Goal: Navigation & Orientation: Find specific page/section

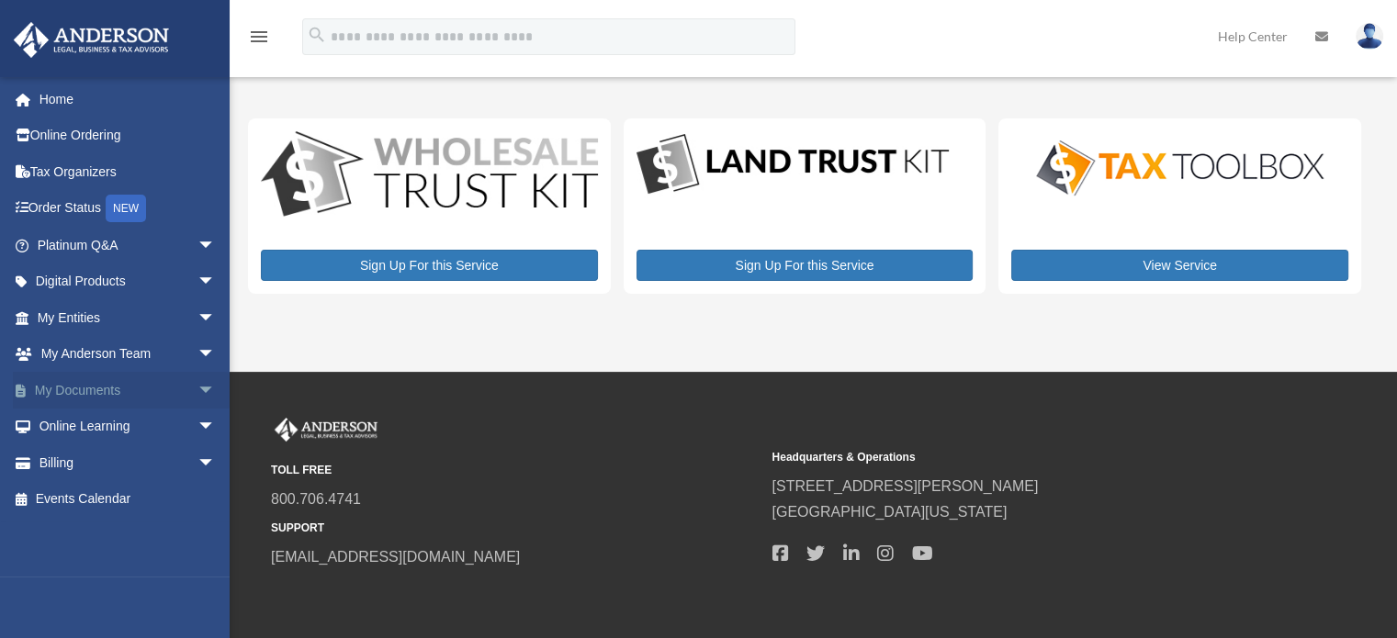
click at [201, 381] on span "arrow_drop_down" at bounding box center [215, 391] width 37 height 38
click at [201, 381] on span "arrow_drop_up" at bounding box center [215, 391] width 37 height 38
click at [197, 349] on span "arrow_drop_down" at bounding box center [215, 355] width 37 height 38
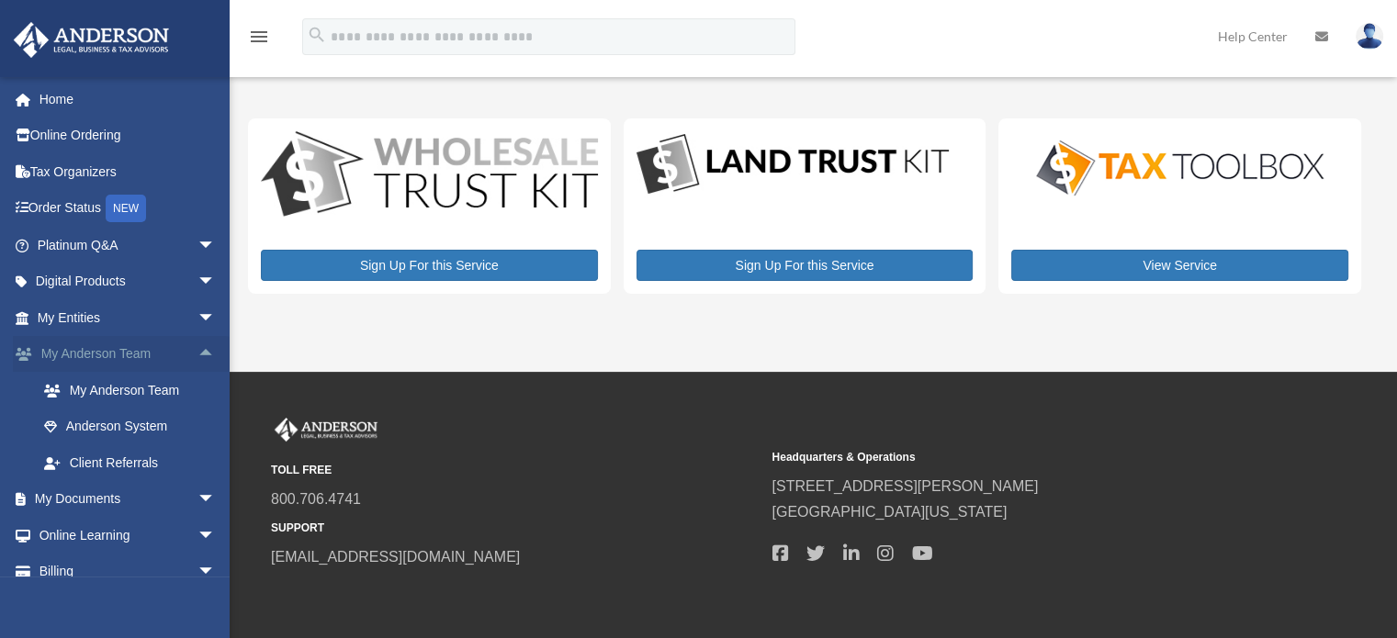
click at [197, 349] on span "arrow_drop_up" at bounding box center [215, 355] width 37 height 38
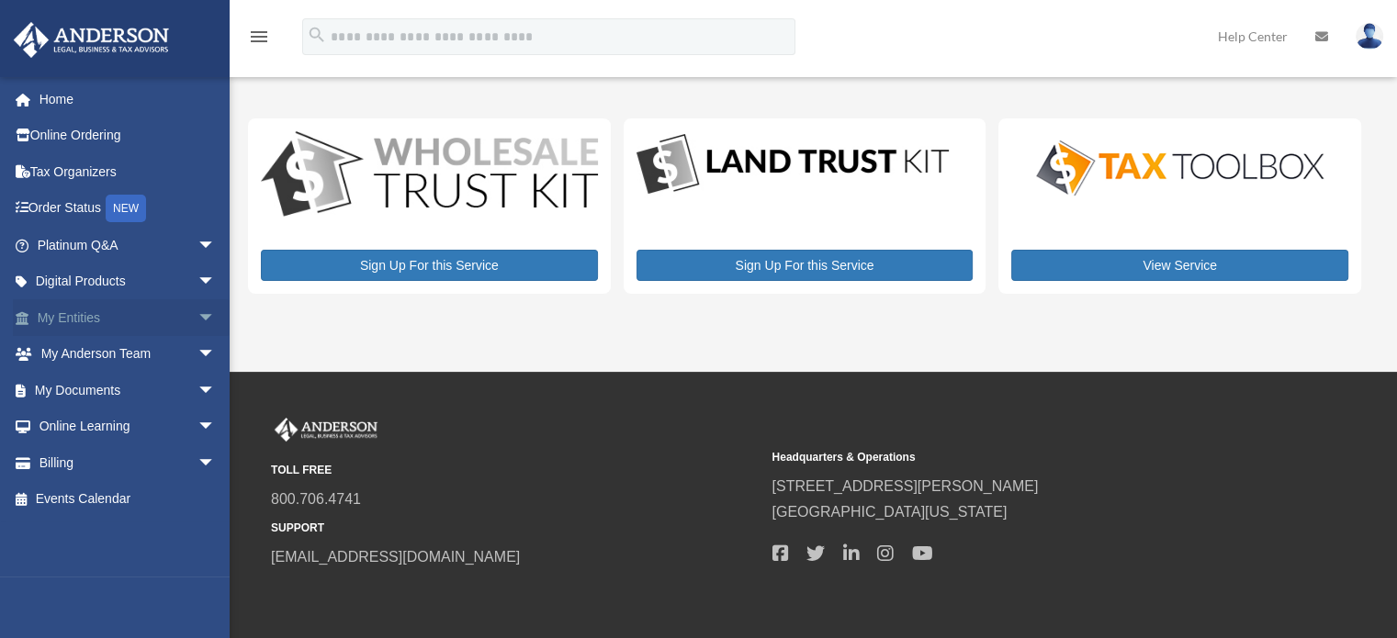
click at [197, 325] on span "arrow_drop_down" at bounding box center [215, 318] width 37 height 38
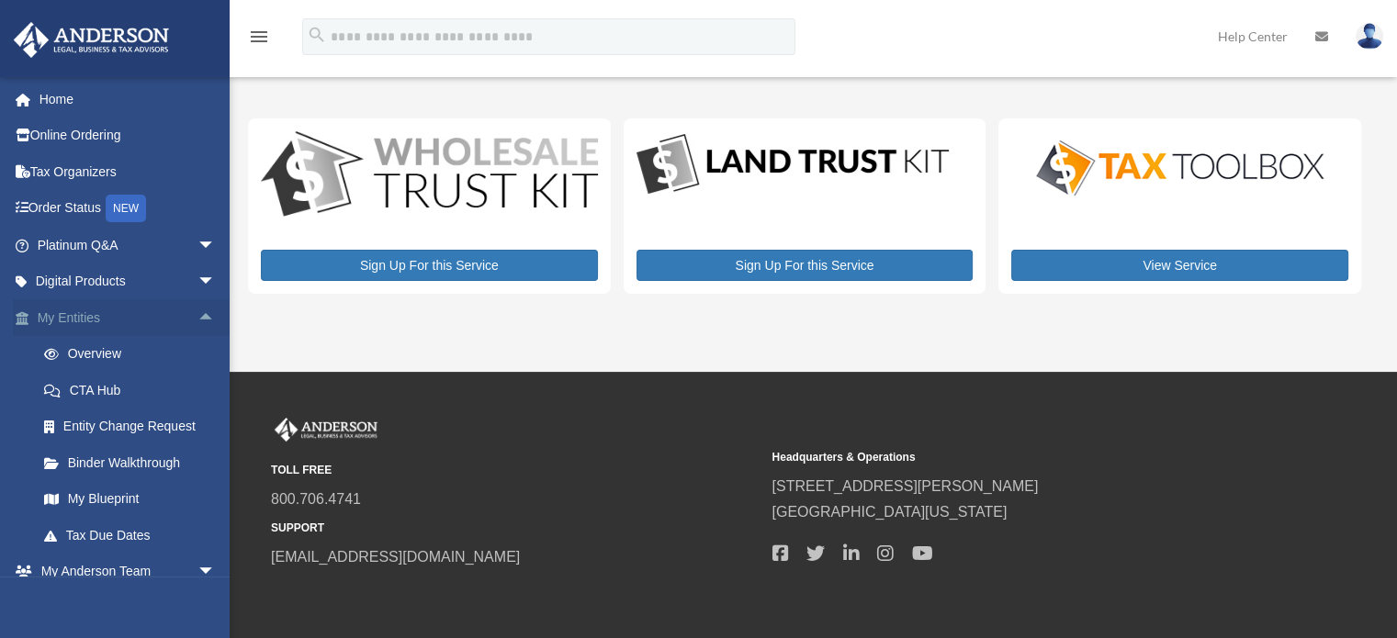
click at [197, 325] on span "arrow_drop_up" at bounding box center [215, 318] width 37 height 38
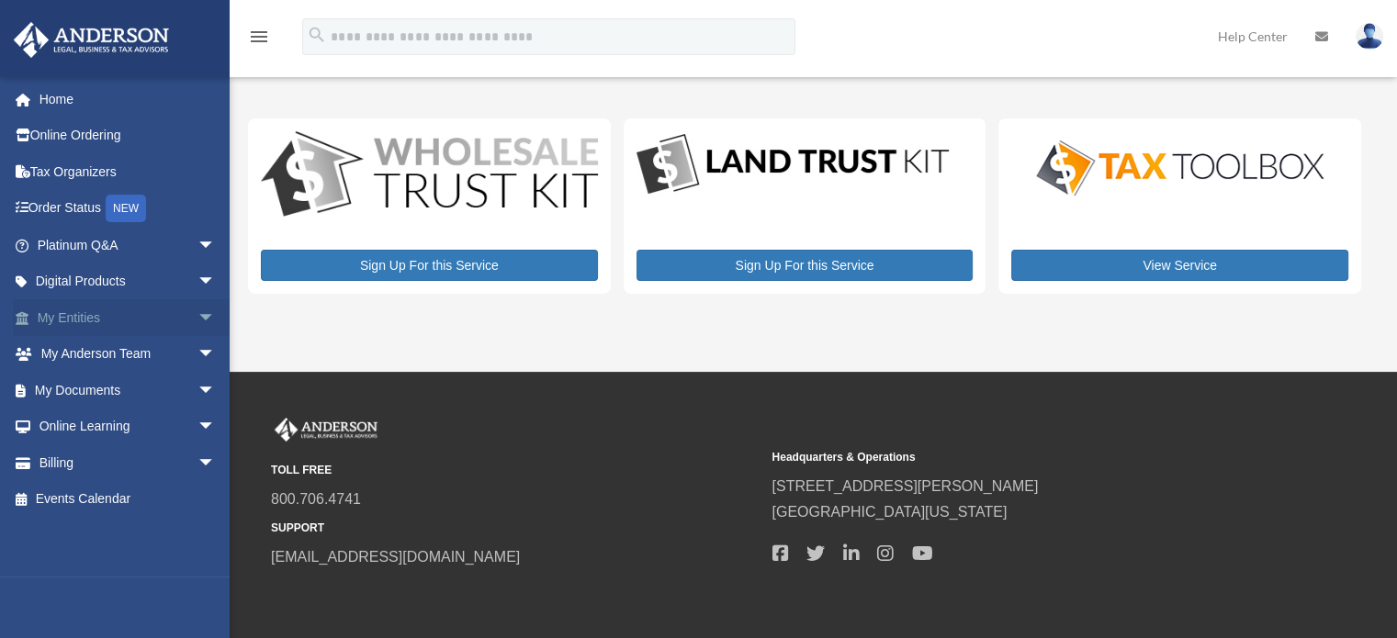
click at [197, 325] on span "arrow_drop_down" at bounding box center [215, 318] width 37 height 38
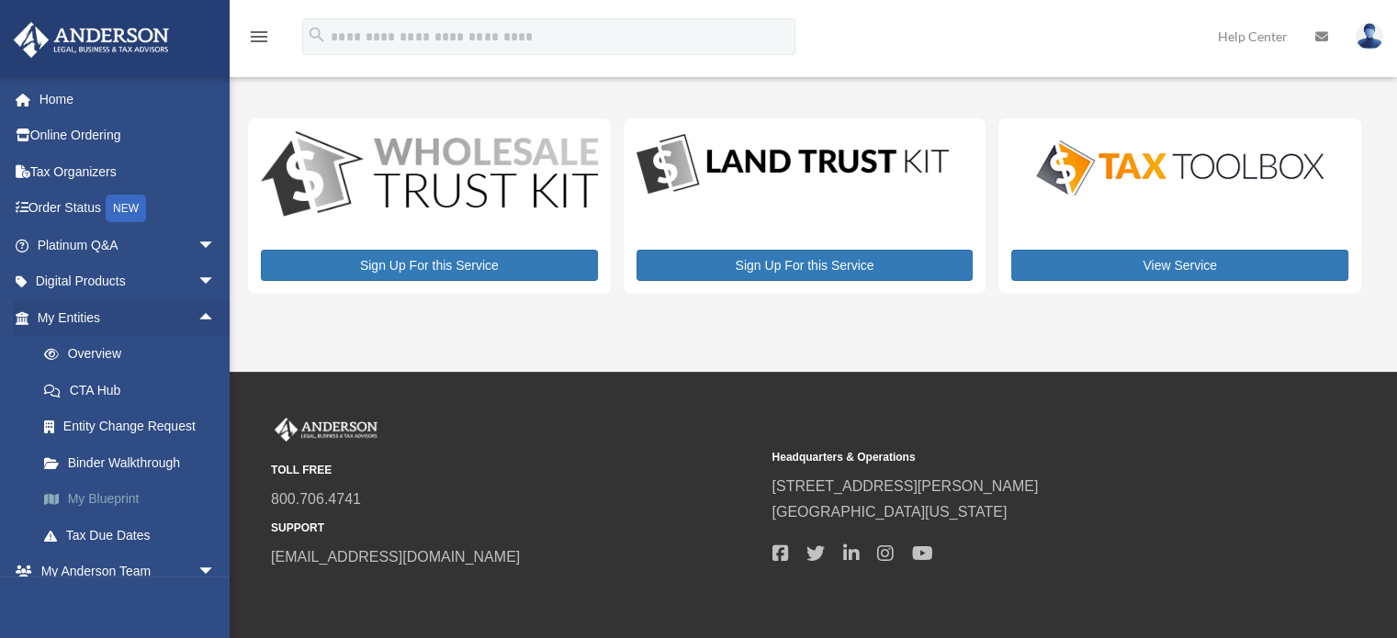
click at [120, 491] on link "My Blueprint" at bounding box center [135, 499] width 218 height 37
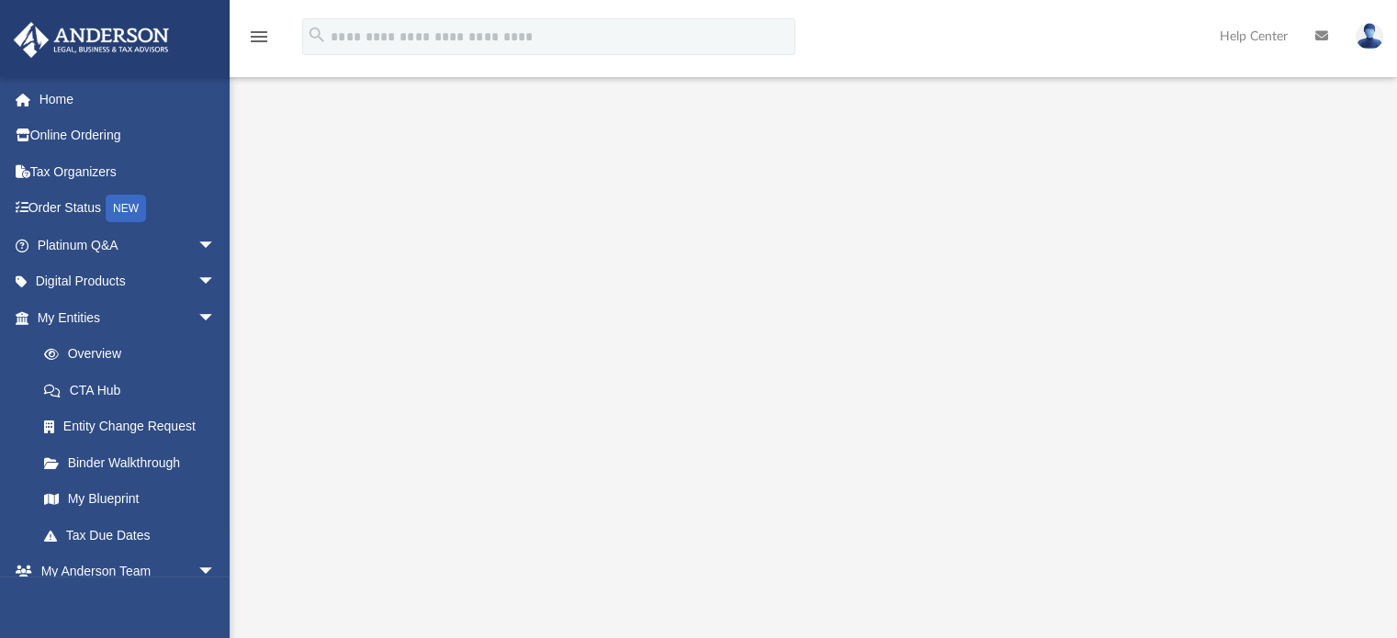
scroll to position [184, 0]
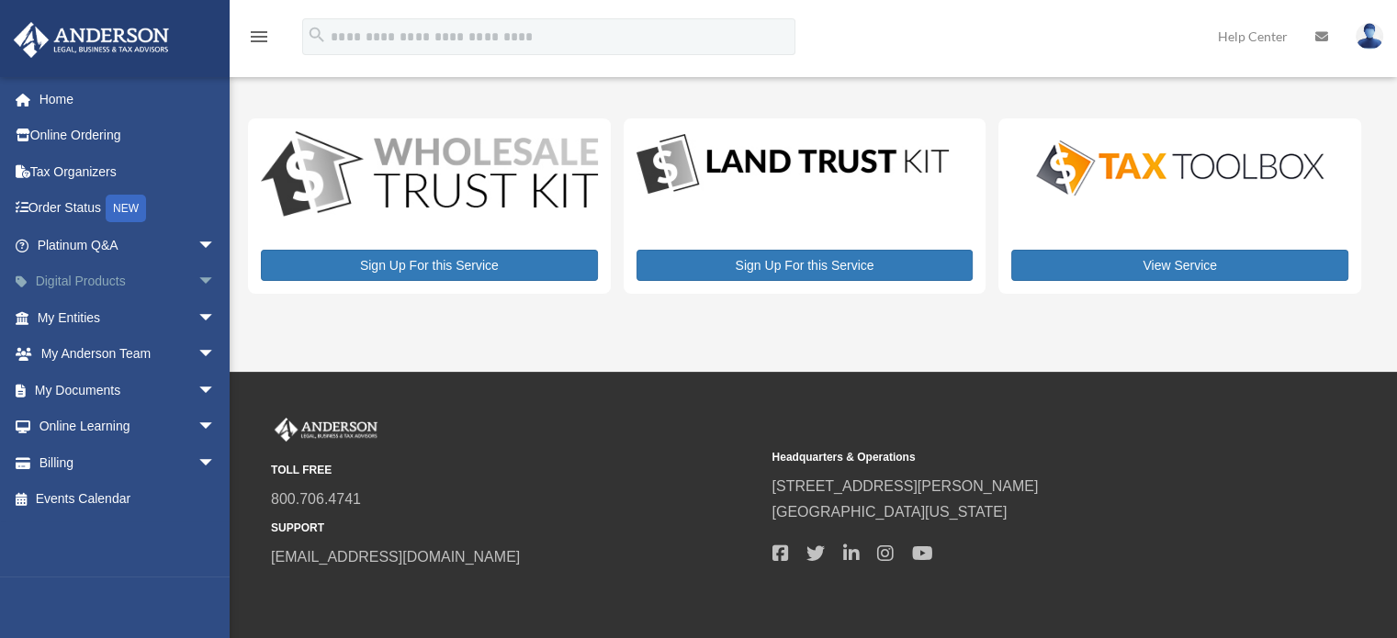
click at [197, 288] on span "arrow_drop_down" at bounding box center [215, 283] width 37 height 38
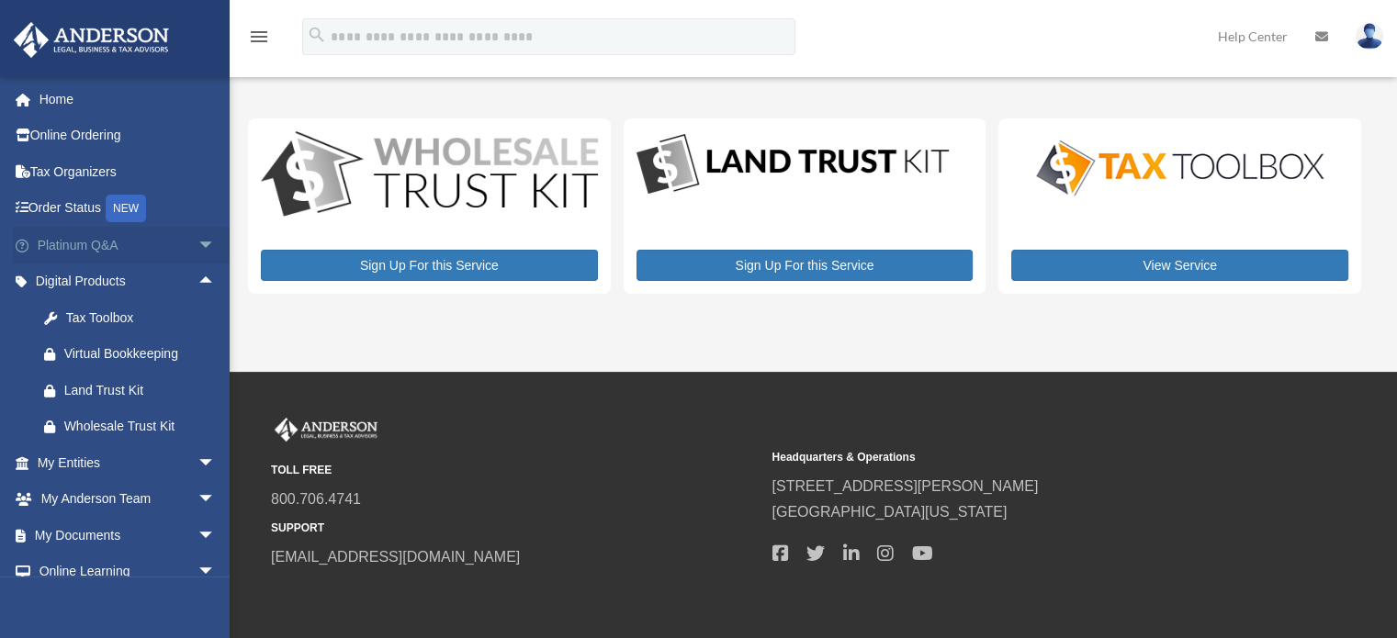
click at [197, 240] on span "arrow_drop_down" at bounding box center [215, 246] width 37 height 38
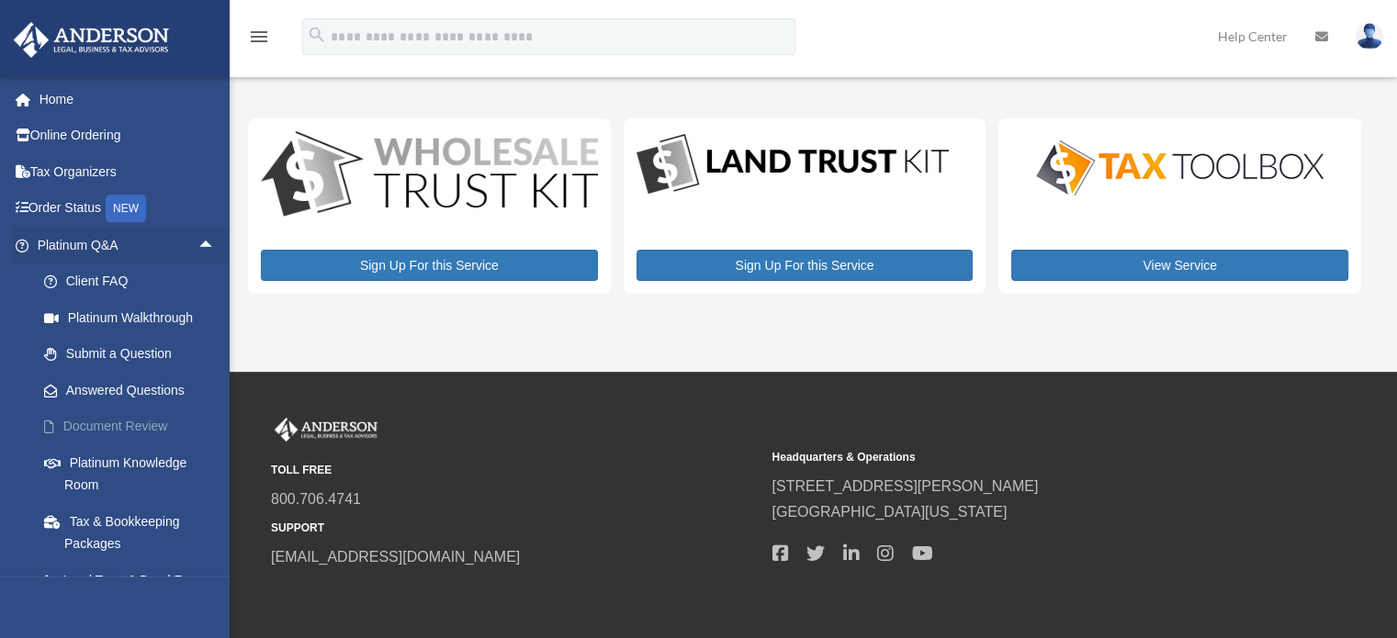
click at [143, 413] on link "Document Review" at bounding box center [135, 427] width 218 height 37
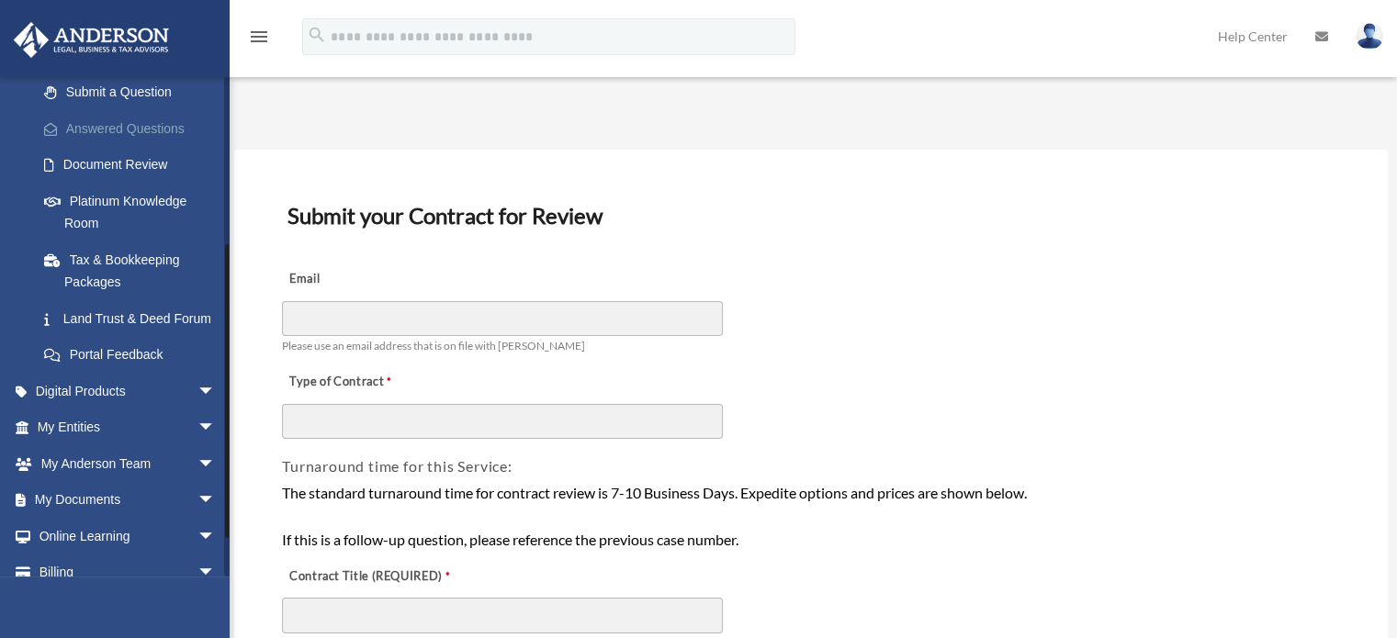
scroll to position [275, 0]
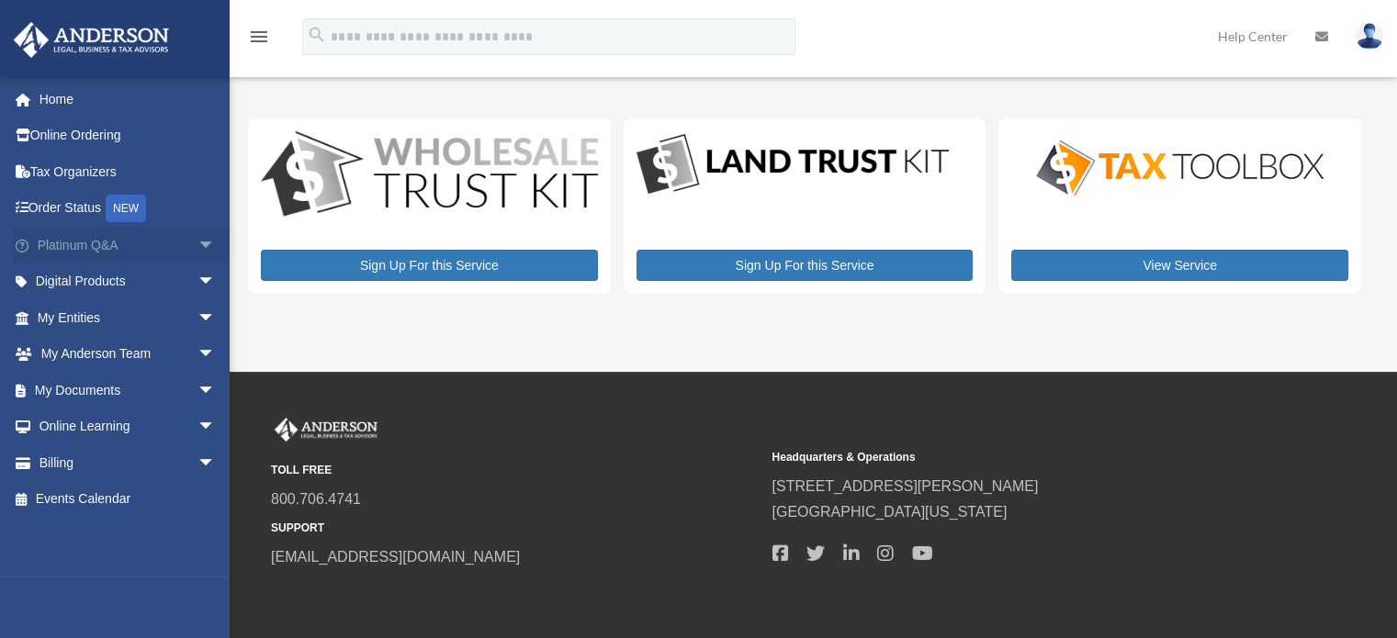
click at [197, 236] on span "arrow_drop_down" at bounding box center [215, 246] width 37 height 38
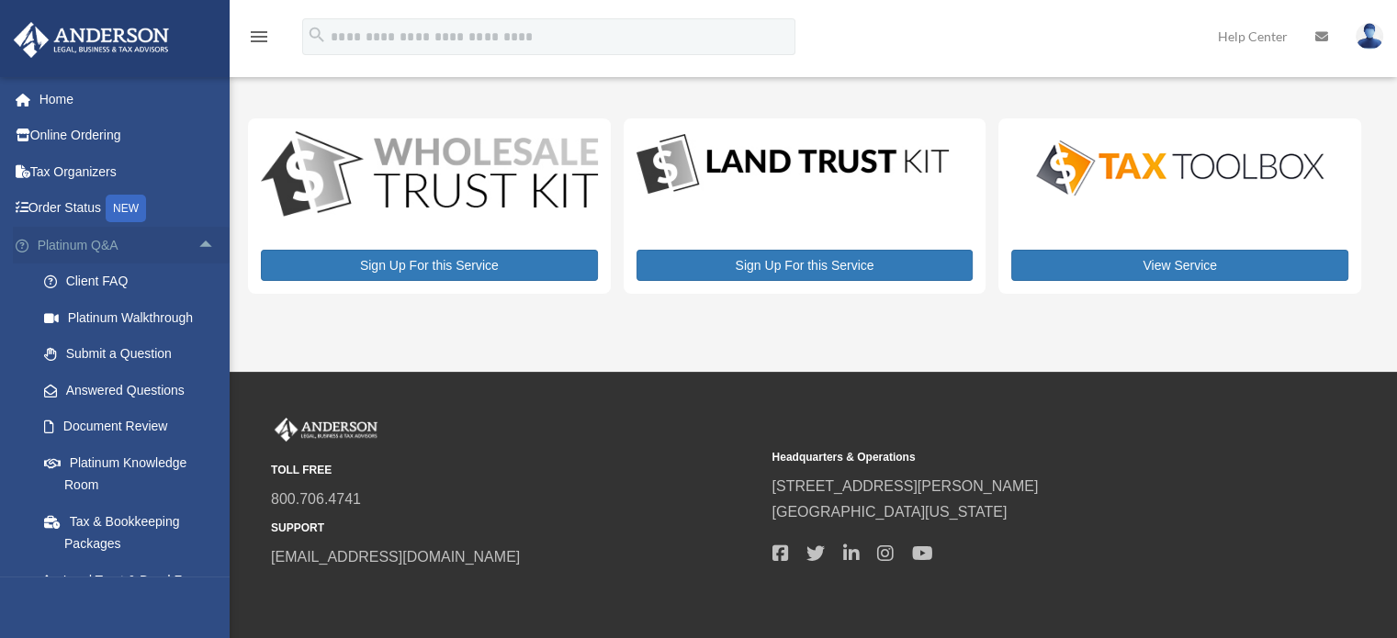
click at [197, 236] on span "arrow_drop_up" at bounding box center [215, 246] width 37 height 38
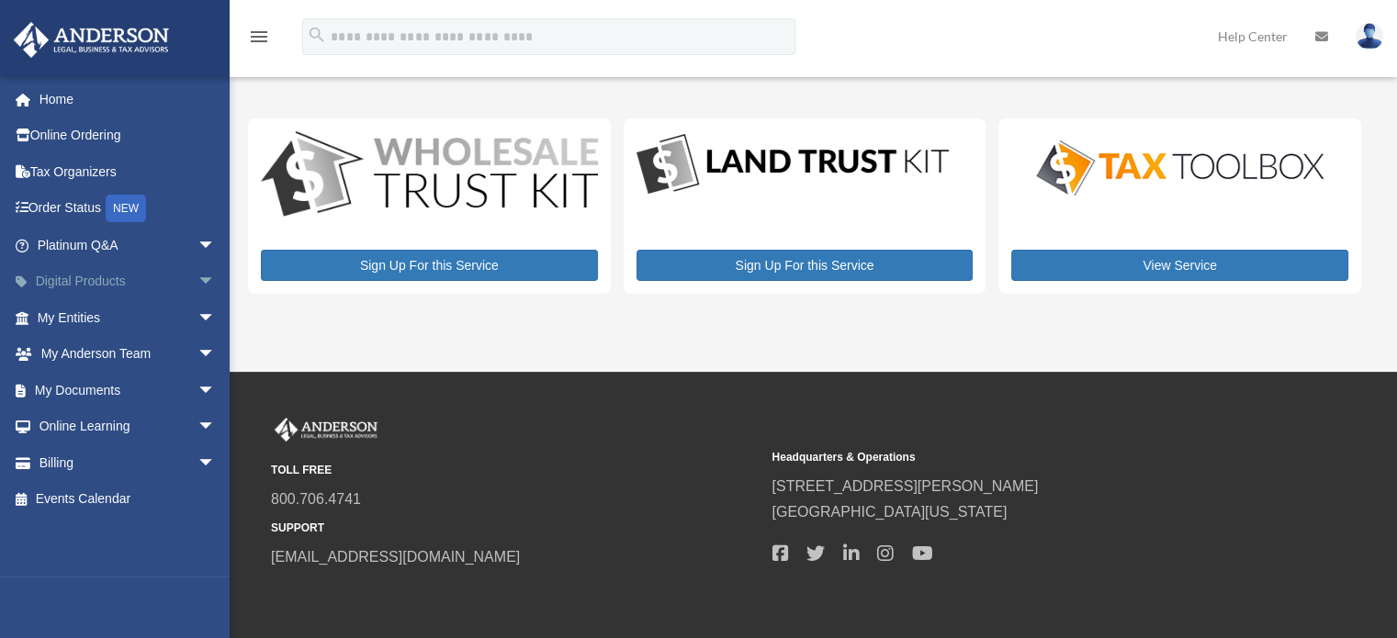
click at [197, 287] on span "arrow_drop_down" at bounding box center [215, 283] width 37 height 38
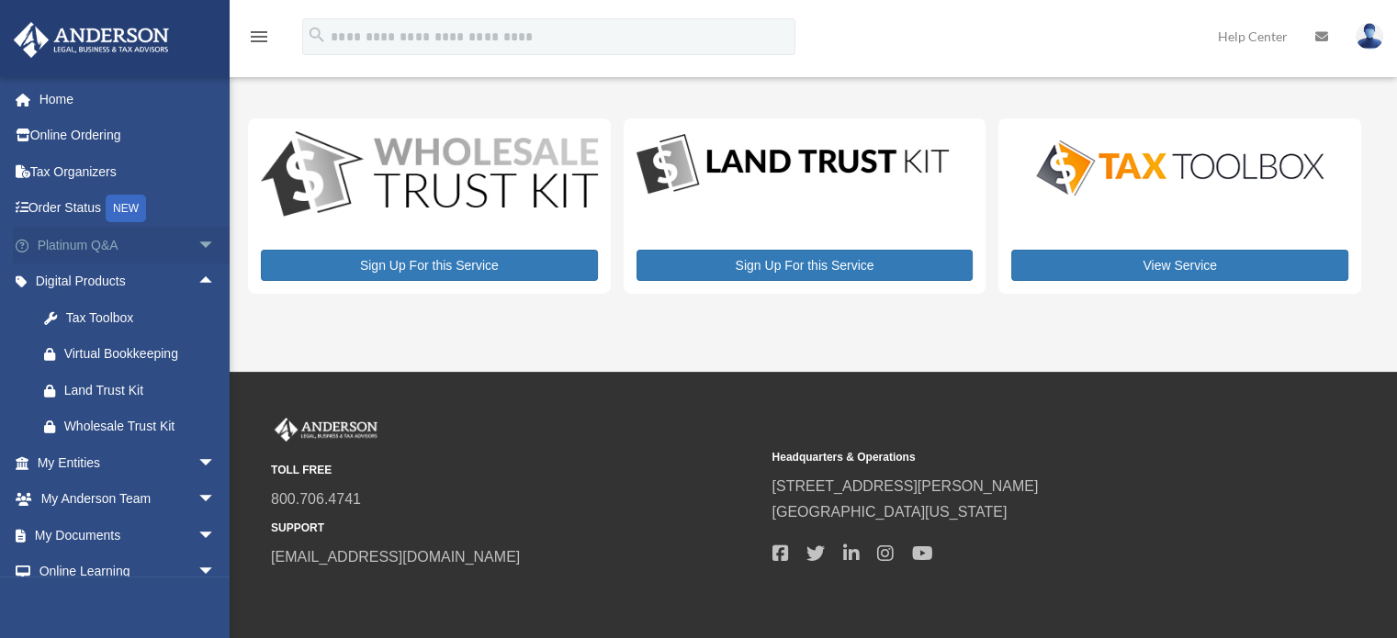
click at [198, 244] on span "arrow_drop_down" at bounding box center [215, 246] width 37 height 38
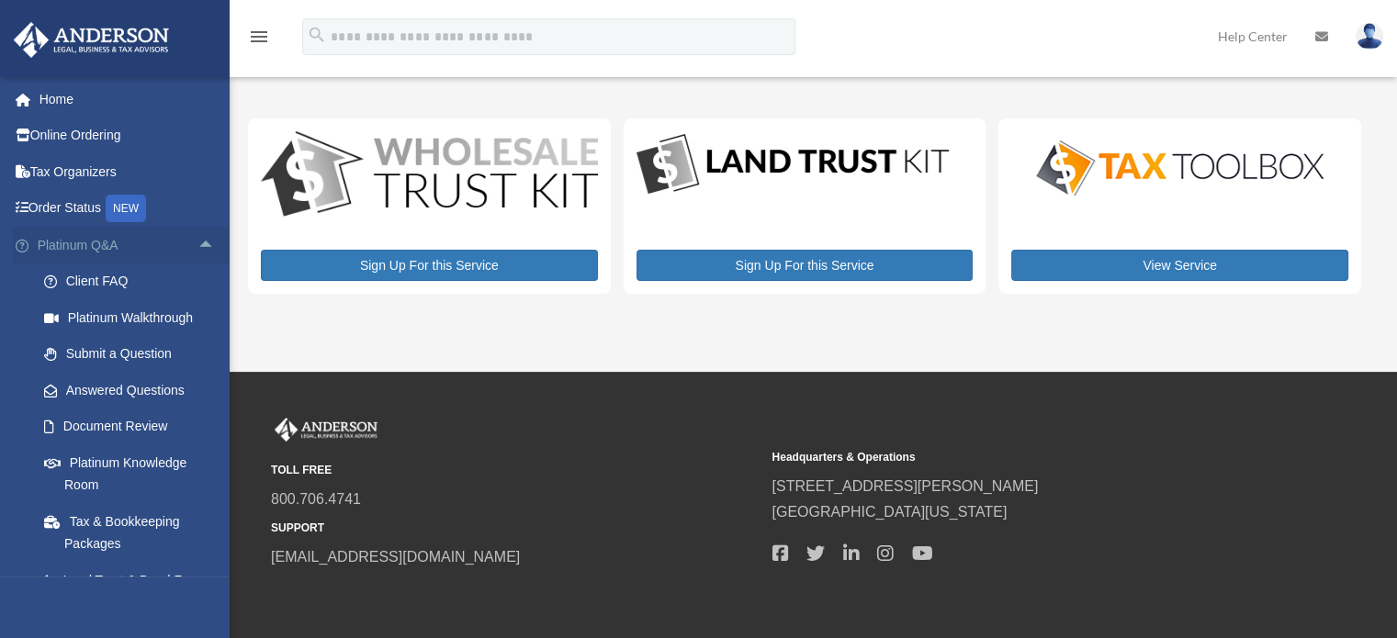
click at [198, 244] on span "arrow_drop_up" at bounding box center [215, 246] width 37 height 38
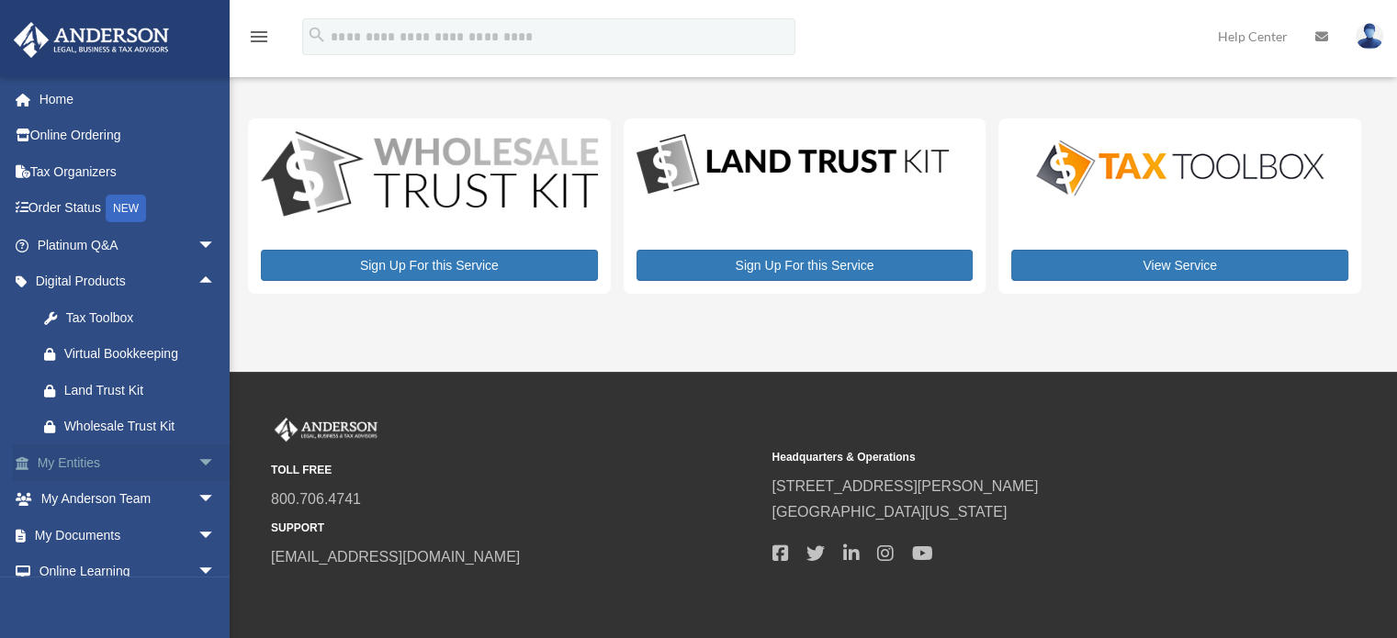
click at [197, 459] on span "arrow_drop_down" at bounding box center [215, 463] width 37 height 38
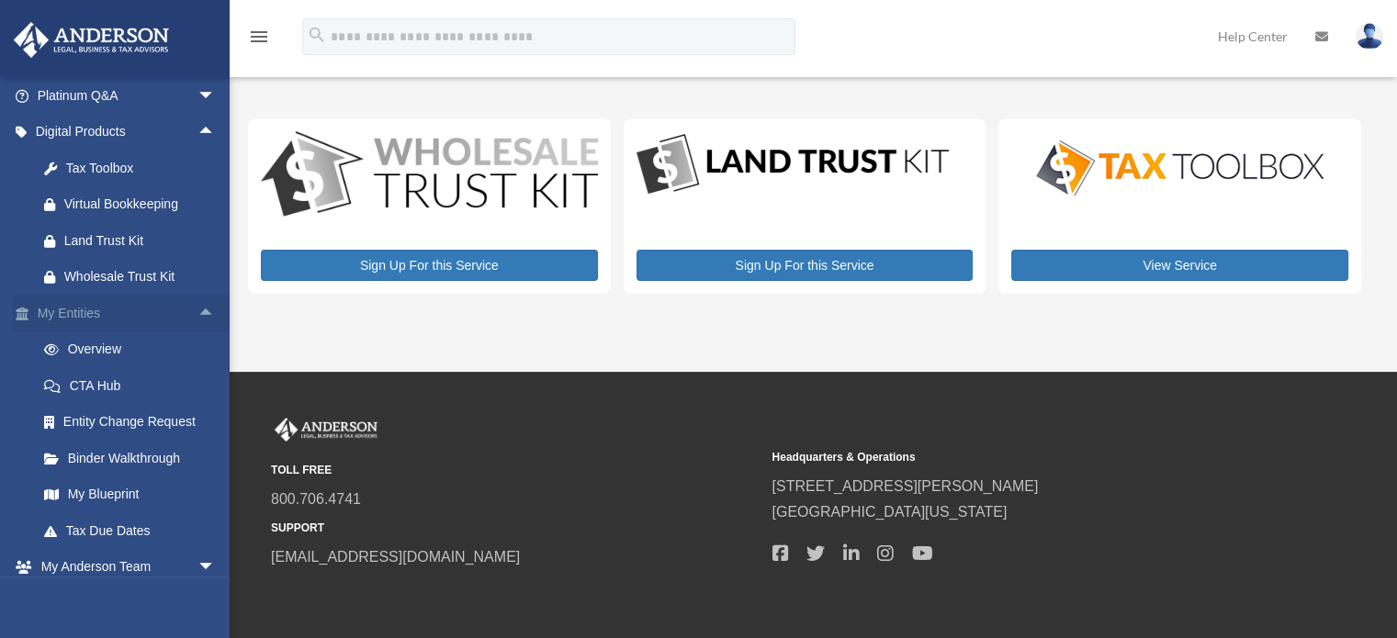
scroll to position [184, 0]
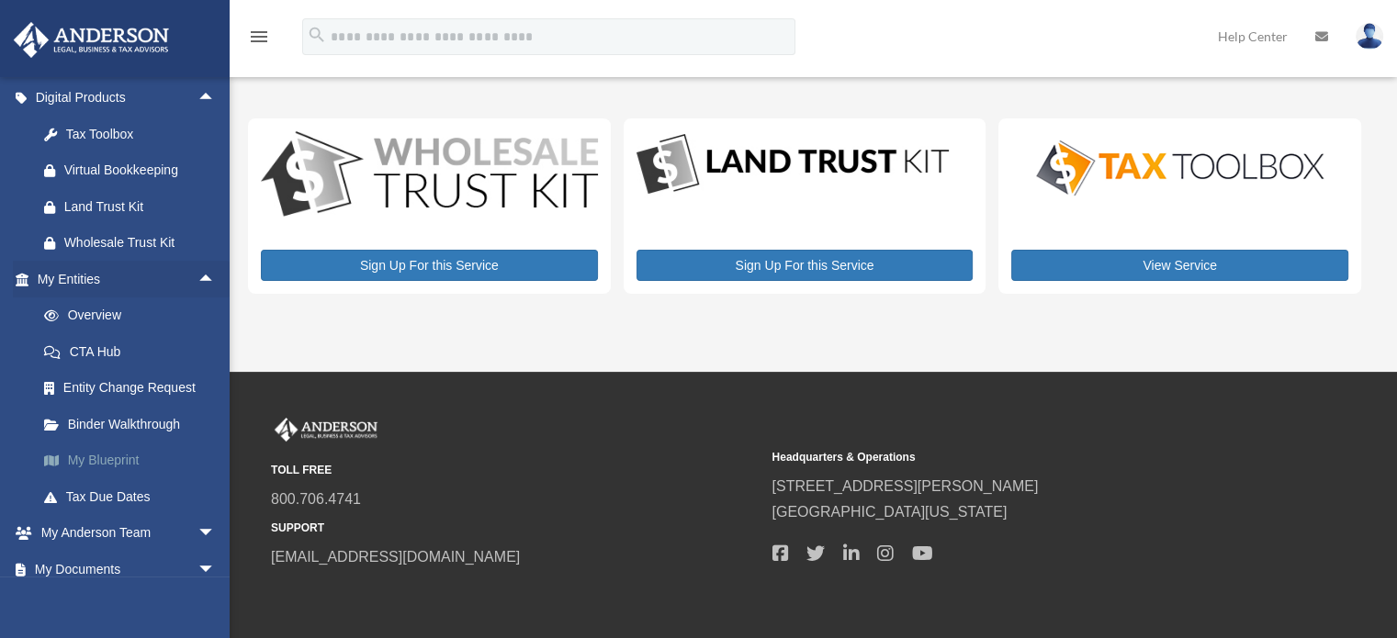
click at [125, 455] on link "My Blueprint" at bounding box center [135, 461] width 218 height 37
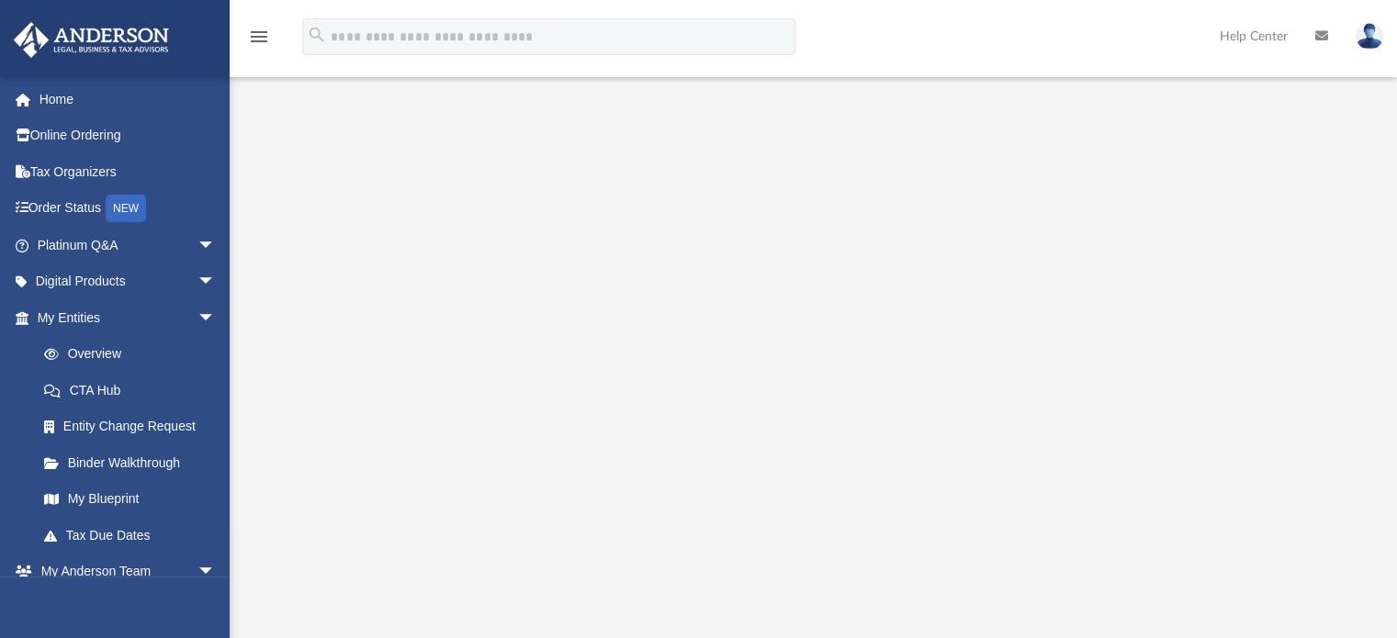
scroll to position [92, 0]
